Goal: Task Accomplishment & Management: Manage account settings

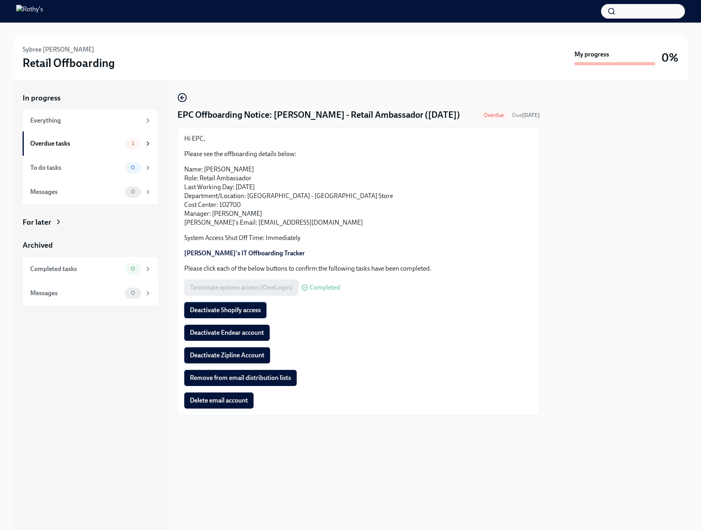
click at [227, 315] on button "Deactivate Shopify access" at bounding box center [225, 310] width 82 height 16
click at [242, 336] on span "Deactivate Endear account" at bounding box center [227, 333] width 74 height 8
click at [237, 357] on span "Deactivate Zipline Account" at bounding box center [227, 355] width 75 height 8
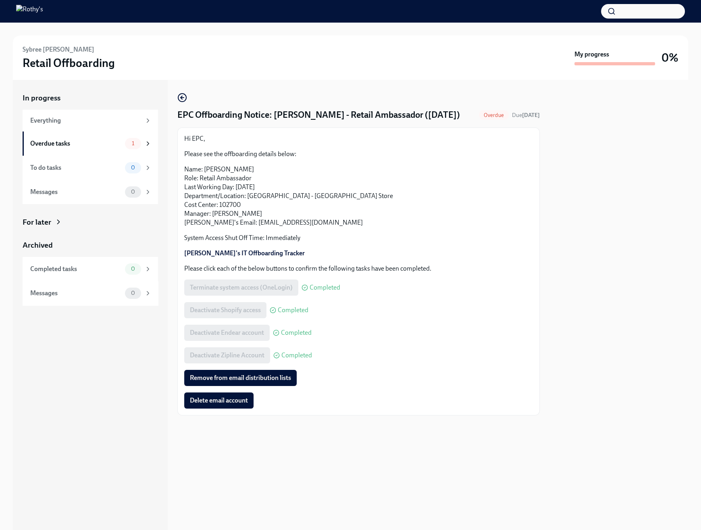
click at [465, 178] on p "Name: [PERSON_NAME] Role: Retail Ambassador Last Working Day: [DATE] Department…" at bounding box center [358, 196] width 349 height 62
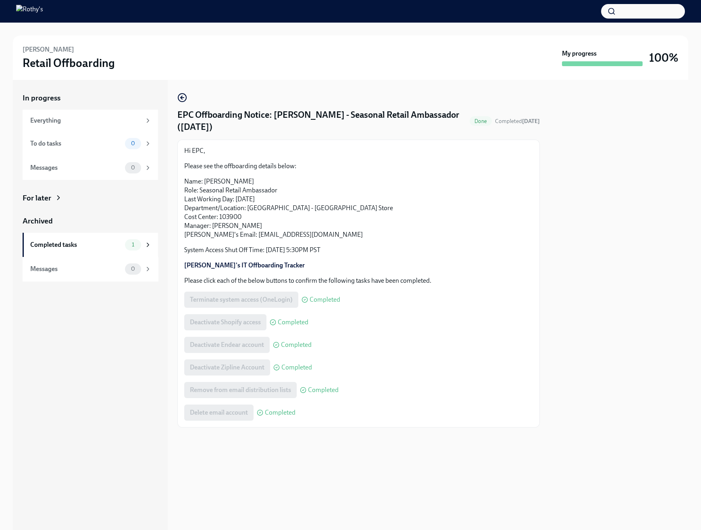
drag, startPoint x: 142, startPoint y: 368, endPoint x: 136, endPoint y: 365, distance: 6.9
click at [142, 368] on div "In progress Everything To do tasks 0 Messages 0 For later Archived Completed ta…" at bounding box center [90, 305] width 155 height 450
